Goal: Task Accomplishment & Management: Manage account settings

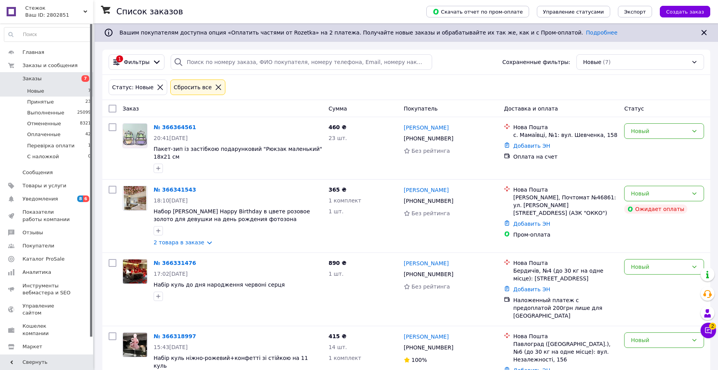
click at [50, 90] on li "Новые 7" at bounding box center [47, 91] width 95 height 11
click at [52, 92] on li "Новые 7" at bounding box center [47, 91] width 95 height 11
click at [35, 21] on div "Стежок Ваш ID: 2802851" at bounding box center [57, 11] width 71 height 23
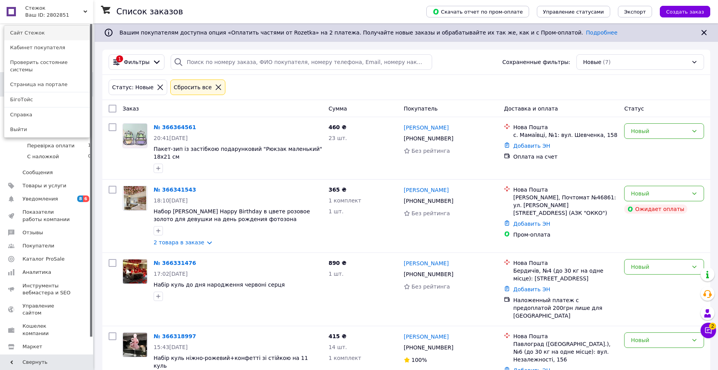
click at [31, 32] on link "Сайт Стежок" at bounding box center [46, 33] width 85 height 15
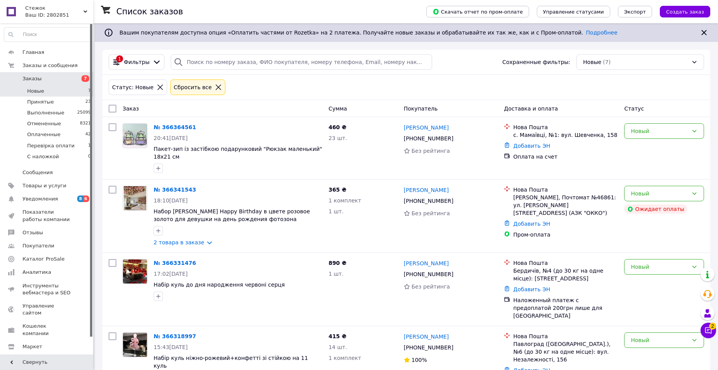
click at [58, 89] on li "Новые 7" at bounding box center [47, 91] width 95 height 11
click at [58, 80] on span "Заказы" at bounding box center [46, 78] width 49 height 7
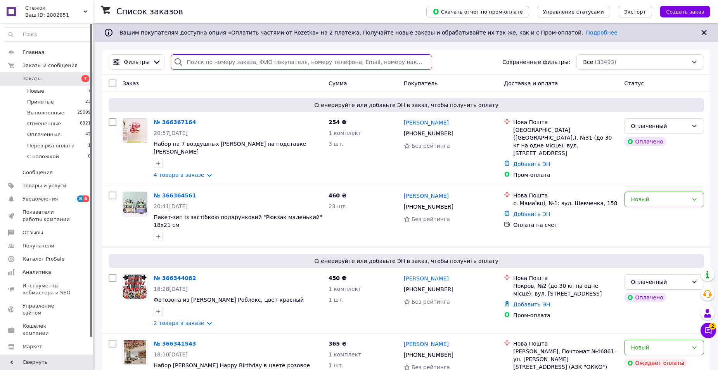
click at [208, 58] on input "search" at bounding box center [301, 62] width 261 height 16
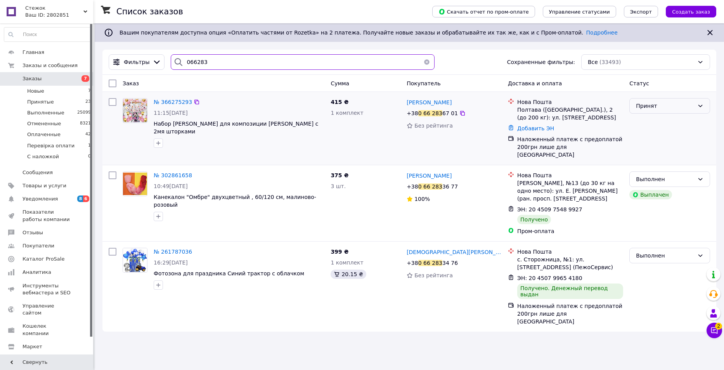
type input "066283"
click at [658, 105] on div "Принят" at bounding box center [665, 106] width 58 height 9
click at [663, 160] on li "Перевірка оплати" at bounding box center [669, 165] width 80 height 14
click at [45, 88] on li "Новые 7" at bounding box center [47, 91] width 95 height 11
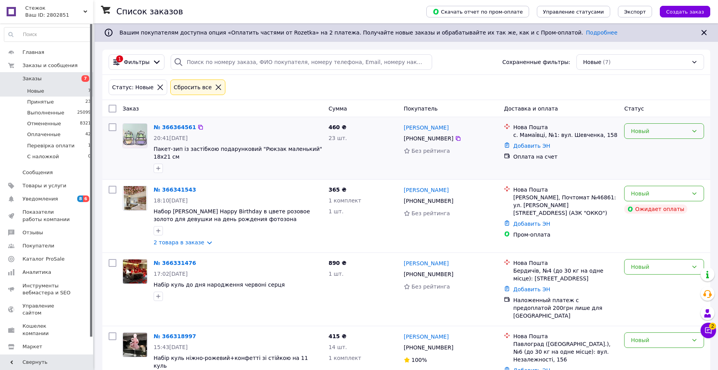
click at [653, 131] on div "Новый" at bounding box center [659, 131] width 57 height 9
click at [651, 149] on li "Принят" at bounding box center [663, 148] width 79 height 14
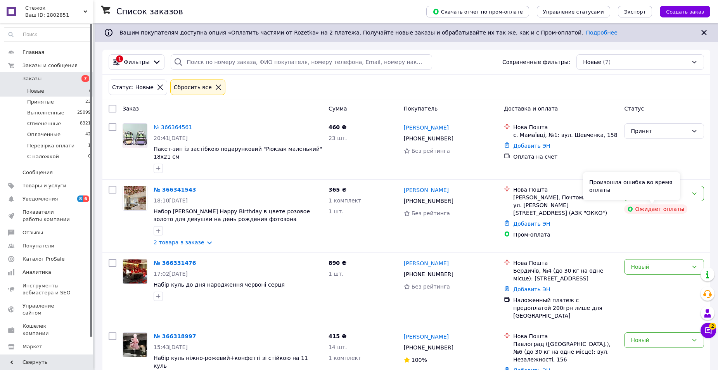
click at [655, 195] on div "Произошла ошибка во время оплаты" at bounding box center [631, 186] width 97 height 28
click at [703, 192] on div "Новый" at bounding box center [664, 194] width 80 height 16
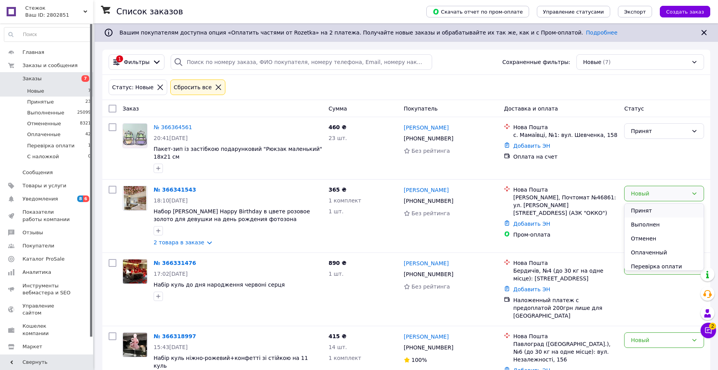
click at [676, 206] on li "Принят" at bounding box center [663, 211] width 79 height 14
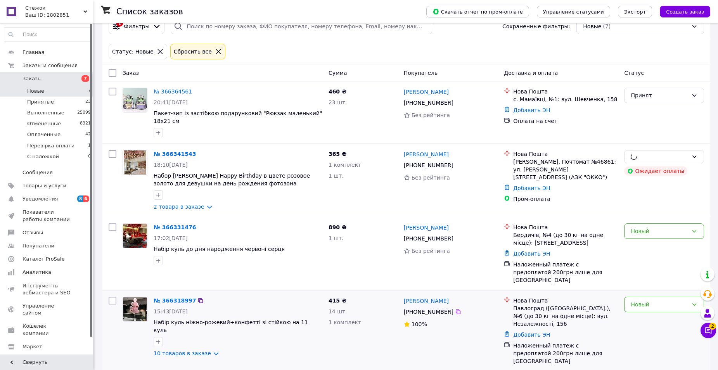
scroll to position [39, 0]
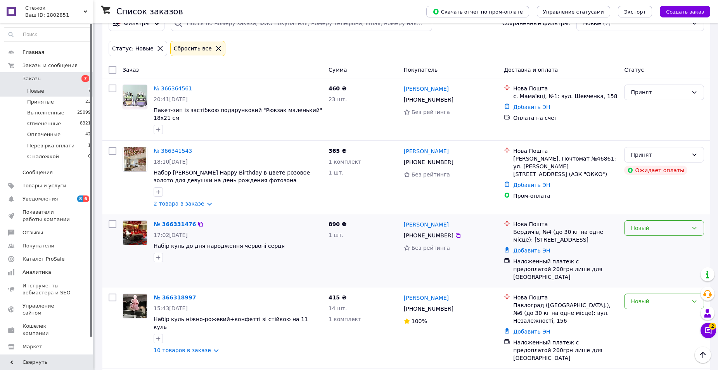
click at [665, 230] on div "Новый" at bounding box center [659, 228] width 57 height 9
click at [660, 242] on li "Принят" at bounding box center [663, 245] width 79 height 14
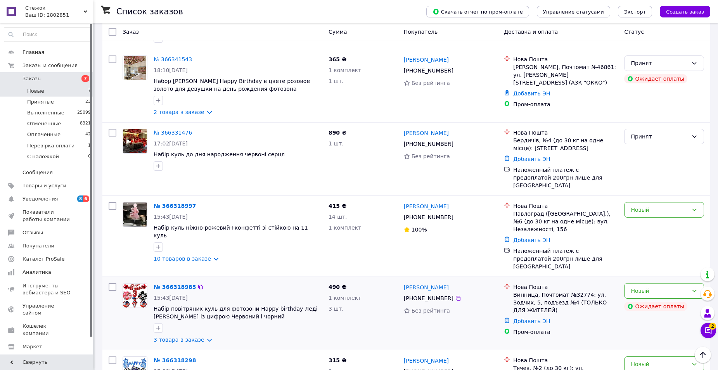
scroll to position [155, 0]
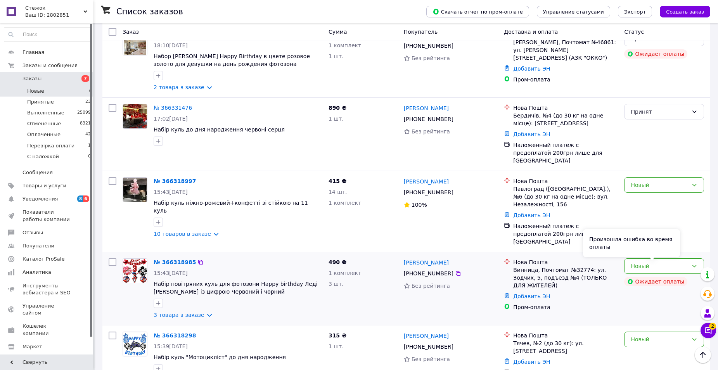
click at [641, 250] on div "Произошла ошибка во время оплаты" at bounding box center [631, 243] width 97 height 28
click at [689, 258] on div "Новый" at bounding box center [664, 266] width 80 height 16
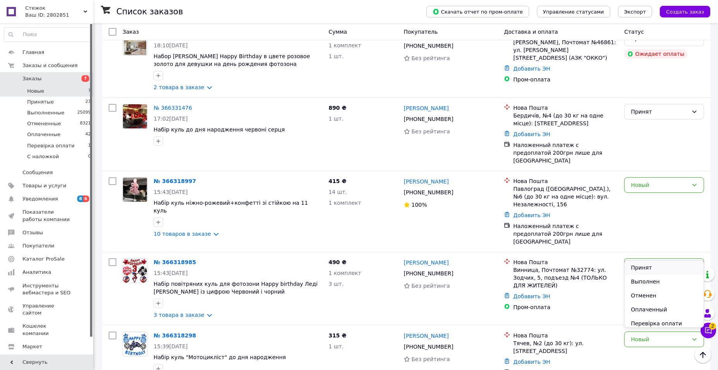
click at [649, 267] on li "Принят" at bounding box center [663, 268] width 79 height 14
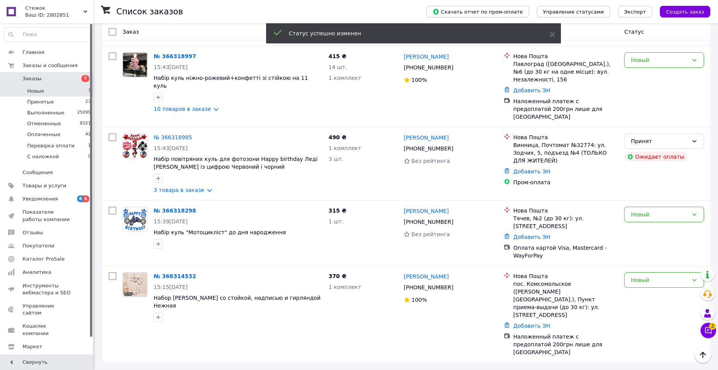
scroll to position [106, 0]
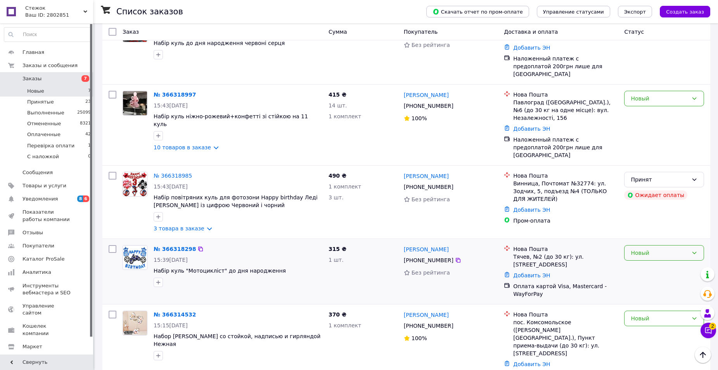
click at [674, 249] on div "Новый" at bounding box center [659, 253] width 57 height 9
click at [660, 255] on li "Принят" at bounding box center [663, 254] width 79 height 14
drag, startPoint x: 631, startPoint y: 300, endPoint x: 632, endPoint y: 304, distance: 4.0
click at [632, 314] on div "Новый" at bounding box center [659, 318] width 57 height 9
click at [665, 236] on li "Принят" at bounding box center [663, 234] width 79 height 14
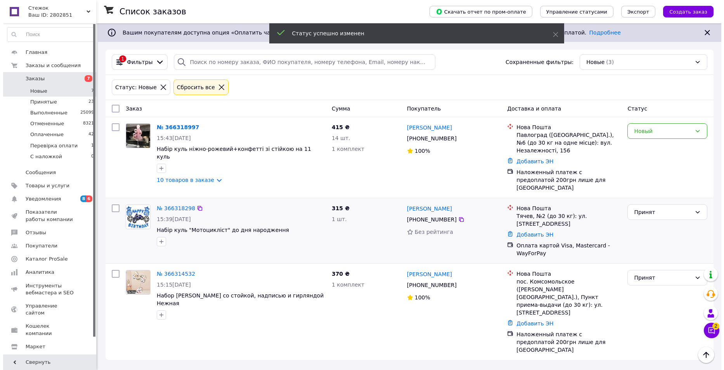
scroll to position [0, 0]
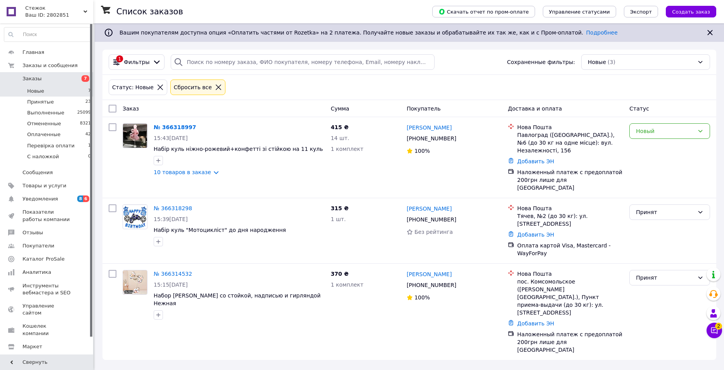
click at [717, 330] on icon at bounding box center [714, 330] width 7 height 7
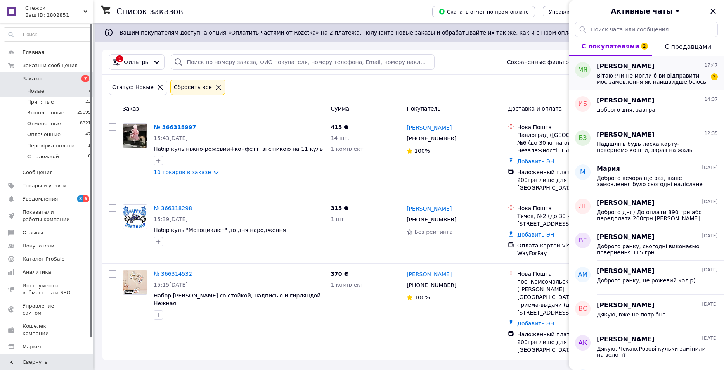
click at [674, 73] on span "Вітаю !Чи не могли б ви відправити моє замовлення як найшвидше,боюсь що не всти…" at bounding box center [651, 79] width 110 height 12
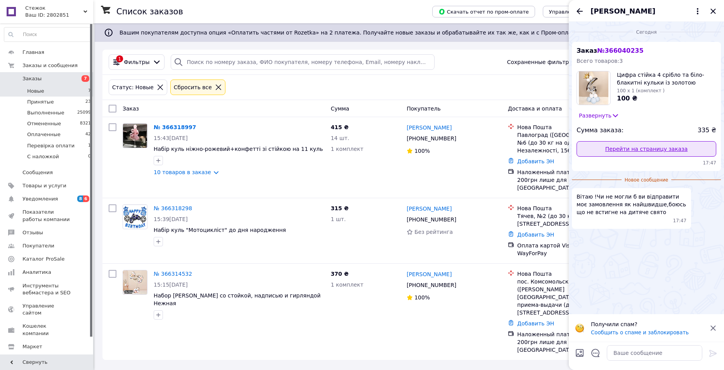
click at [646, 146] on link "Перейти на страницу заказа" at bounding box center [646, 149] width 140 height 16
click at [665, 353] on textarea at bounding box center [654, 353] width 95 height 16
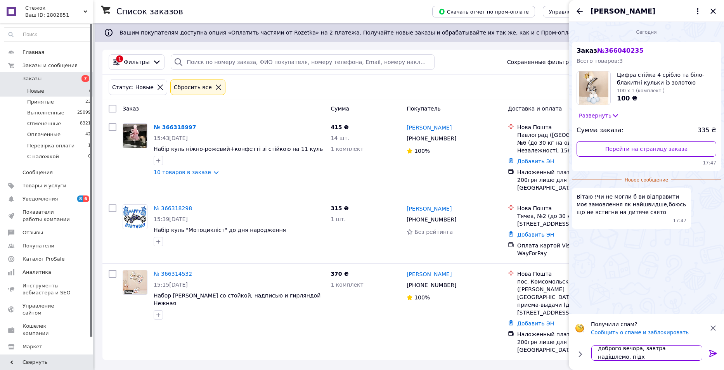
scroll to position [1, 0]
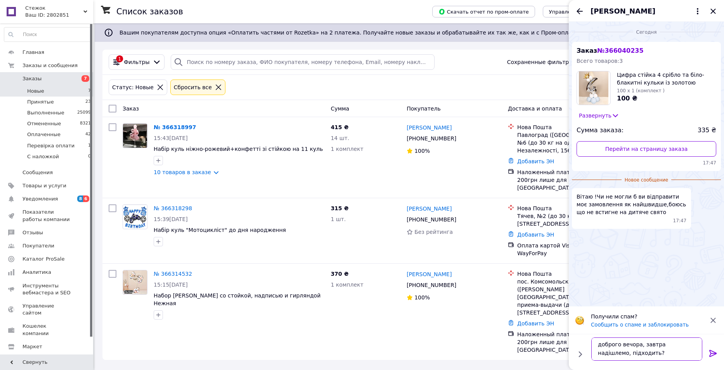
type textarea "доброго вечора, завтра надішлемо, підходить?)"
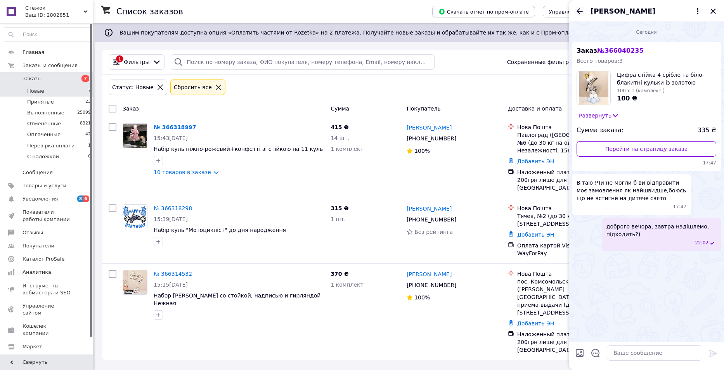
click at [579, 7] on div "Марина Яремчук" at bounding box center [646, 11] width 155 height 22
click at [578, 9] on icon "Назад" at bounding box center [579, 11] width 9 height 9
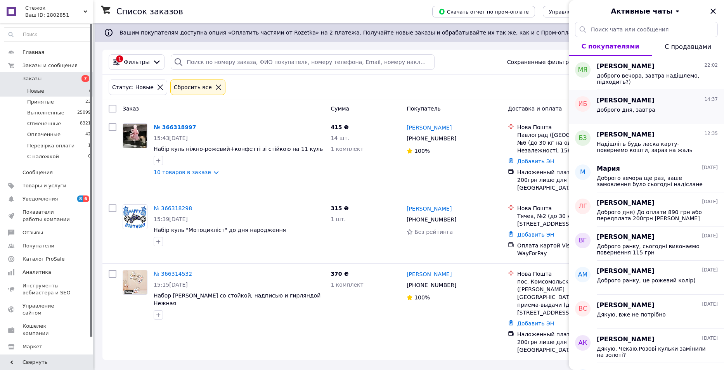
click at [631, 99] on span "Илья Белан" at bounding box center [625, 100] width 58 height 9
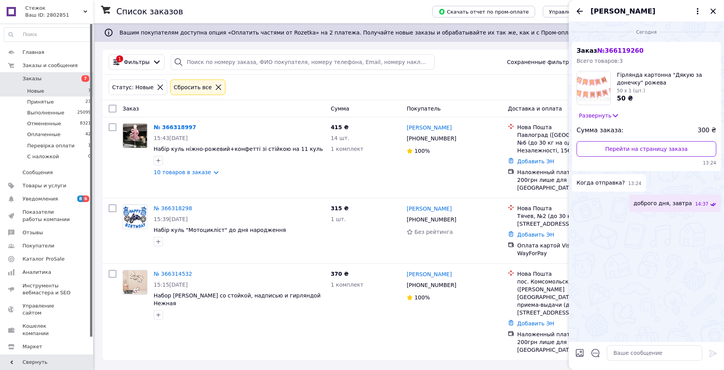
click at [584, 12] on div "Илья Белан" at bounding box center [646, 11] width 155 height 22
click at [578, 9] on icon "Назад" at bounding box center [579, 11] width 9 height 9
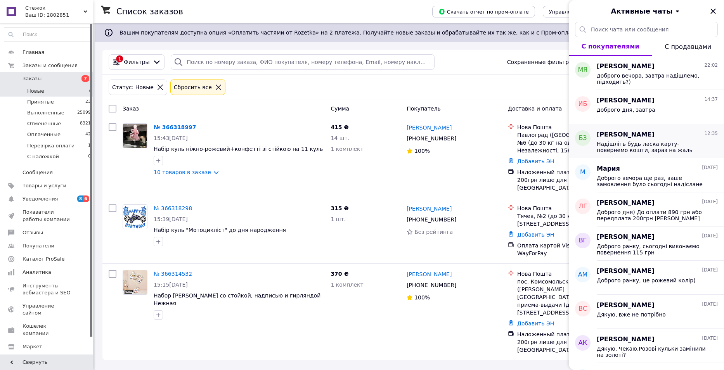
click at [639, 149] on span "Надішліть будь ласка карту- повернемо кошти, зараз на жаль немає в наявності то…" at bounding box center [651, 147] width 110 height 12
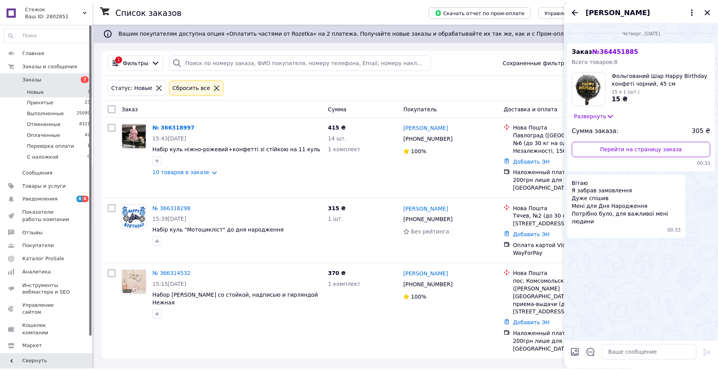
scroll to position [865, 0]
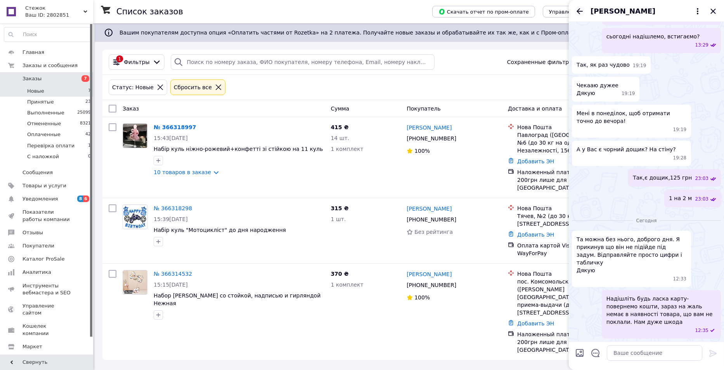
click at [578, 12] on icon "Назад" at bounding box center [579, 11] width 6 height 6
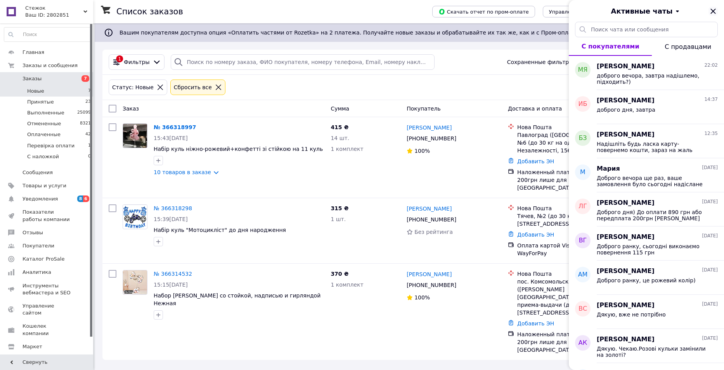
click at [716, 9] on icon "Закрыть" at bounding box center [712, 11] width 9 height 9
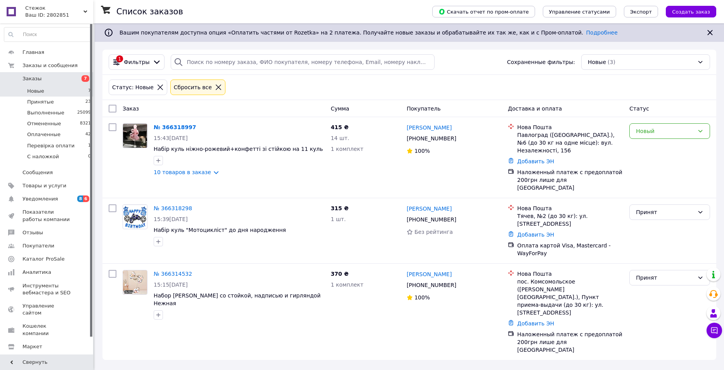
click at [57, 73] on link "Заказы 7" at bounding box center [47, 78] width 95 height 13
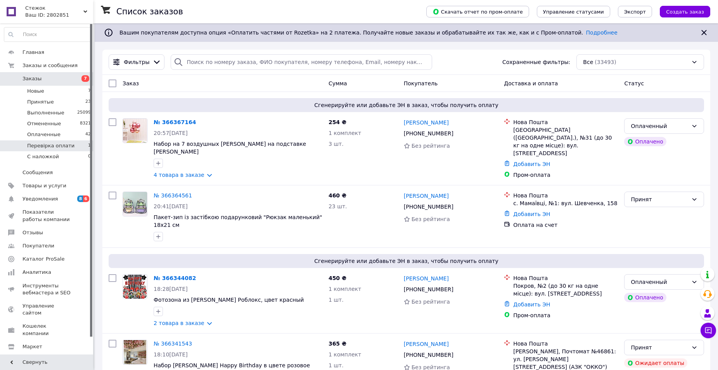
click at [79, 140] on li "Перевірка оплати 1" at bounding box center [47, 145] width 95 height 11
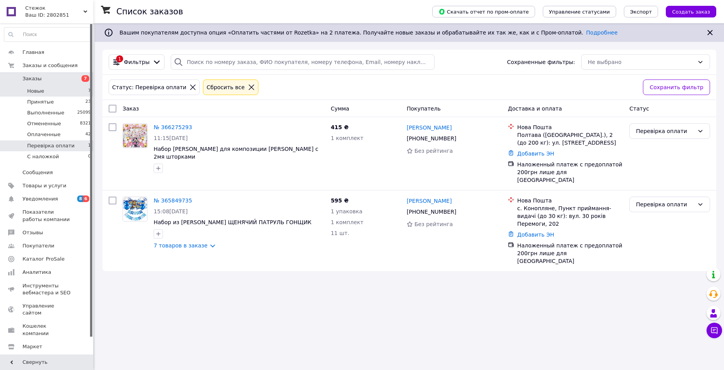
click at [73, 88] on li "Новые 7" at bounding box center [47, 91] width 95 height 11
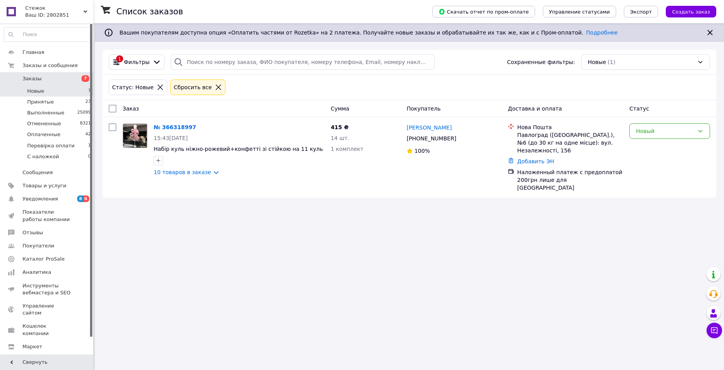
click at [26, 75] on link "Заказы 7" at bounding box center [47, 78] width 95 height 13
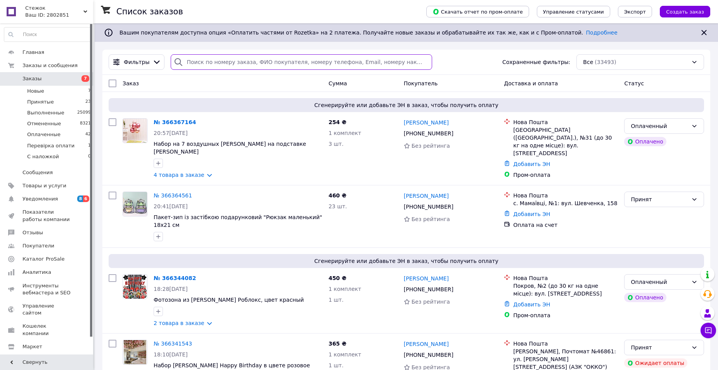
click at [212, 60] on input "search" at bounding box center [301, 62] width 261 height 16
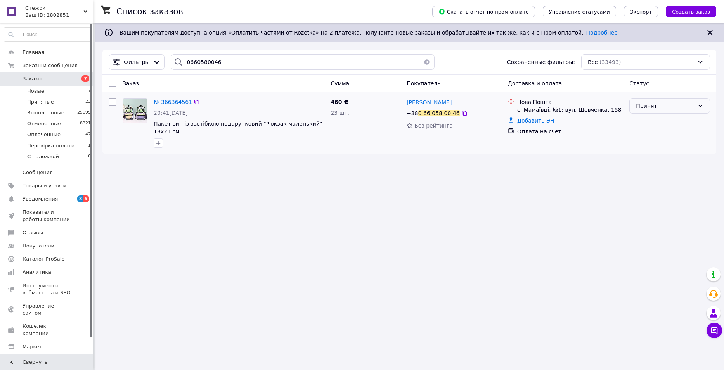
click at [652, 107] on div "Принят" at bounding box center [665, 106] width 58 height 9
click at [664, 162] on li "Перевірка оплати" at bounding box center [669, 165] width 80 height 14
drag, startPoint x: 215, startPoint y: 56, endPoint x: 137, endPoint y: 58, distance: 77.6
click at [138, 57] on div "Фильтры 0660580046 Сохраненные фильтры: Все (33493)" at bounding box center [408, 62] width 607 height 16
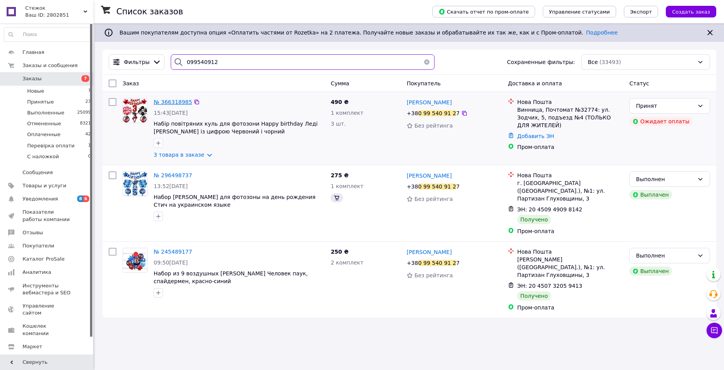
type input "099540912"
click at [178, 103] on span "№ 366318985" at bounding box center [173, 102] width 38 height 6
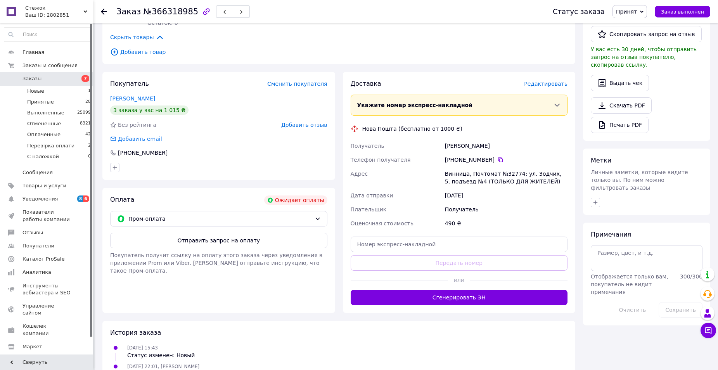
scroll to position [193, 0]
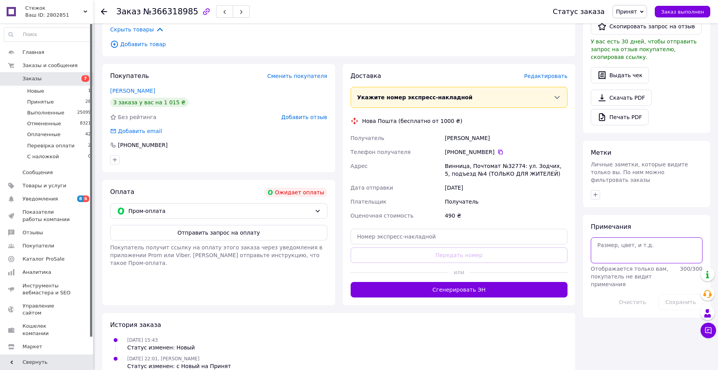
click at [610, 245] on textarea at bounding box center [647, 250] width 112 height 26
type textarea "8"
click at [669, 294] on button "Сохранить" at bounding box center [680, 302] width 44 height 16
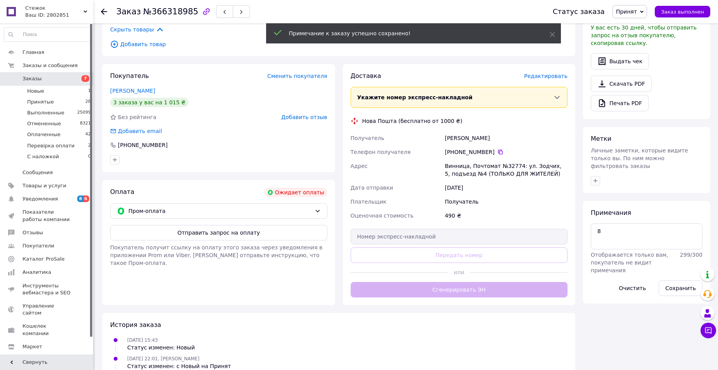
click at [24, 78] on span "Заказы" at bounding box center [31, 78] width 19 height 7
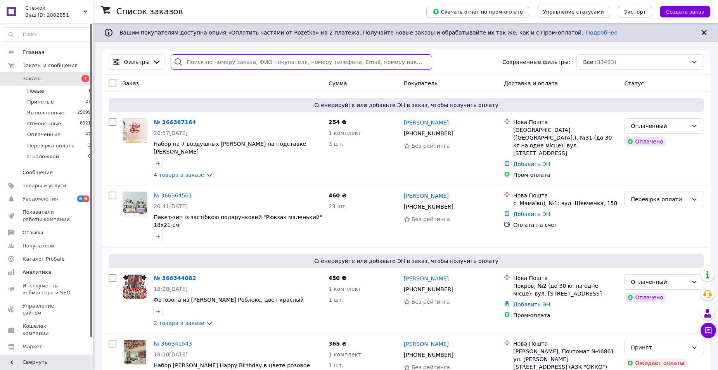
click at [221, 67] on input "search" at bounding box center [301, 62] width 261 height 16
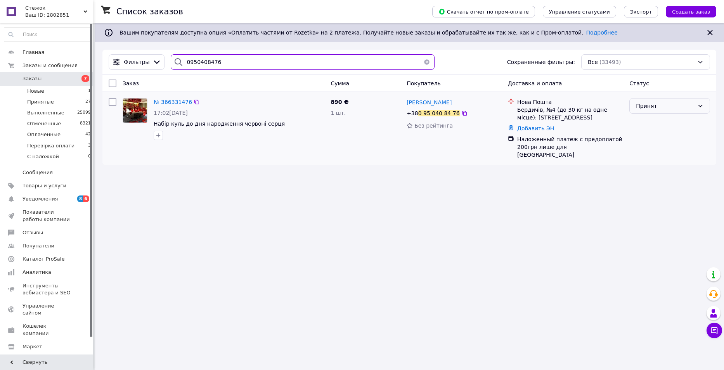
type input "0950408476"
click at [662, 106] on div "Принят" at bounding box center [665, 106] width 58 height 9
click at [667, 161] on li "Перевірка оплати" at bounding box center [669, 165] width 80 height 14
click at [43, 133] on span "Оплаченные" at bounding box center [43, 134] width 33 height 7
